Goal: Book appointment/travel/reservation

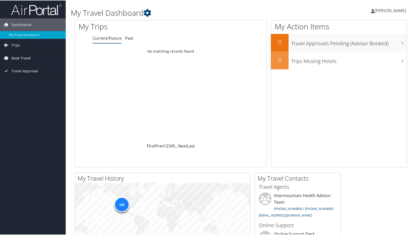
click at [31, 59] on link "Book Travel" at bounding box center [33, 57] width 66 height 13
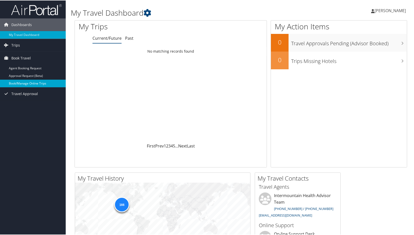
click at [36, 81] on link "Book/Manage Online Trips" at bounding box center [33, 83] width 66 height 8
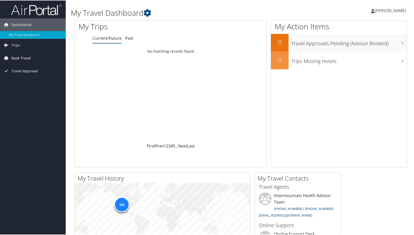
click at [19, 60] on span "Book Travel" at bounding box center [20, 57] width 19 height 13
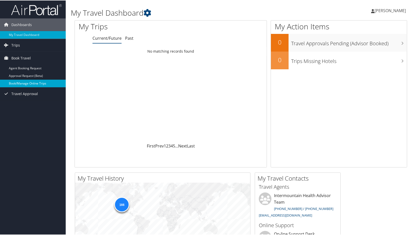
click at [26, 82] on link "Book/Manage Online Trips" at bounding box center [33, 83] width 66 height 8
